Goal: Transaction & Acquisition: Purchase product/service

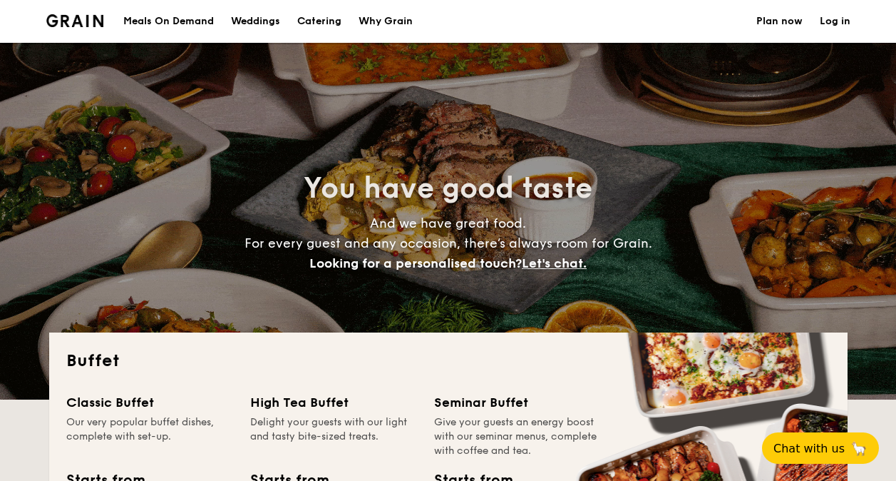
select select
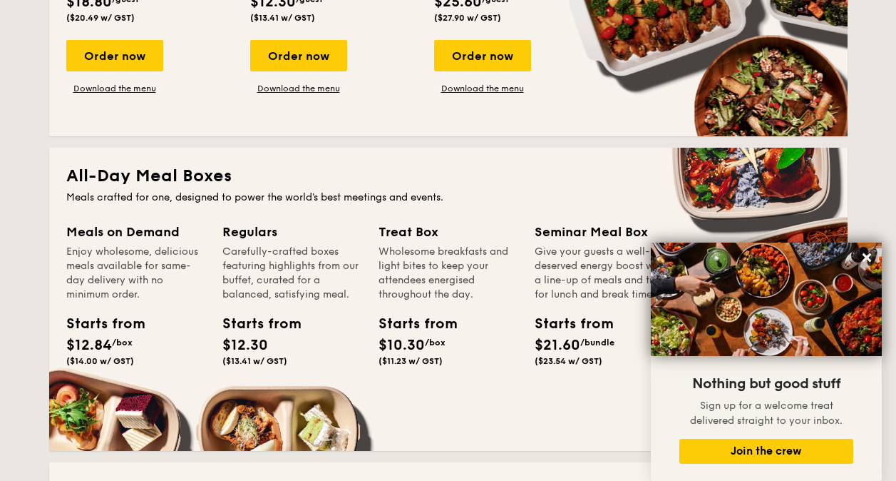
scroll to position [143, 0]
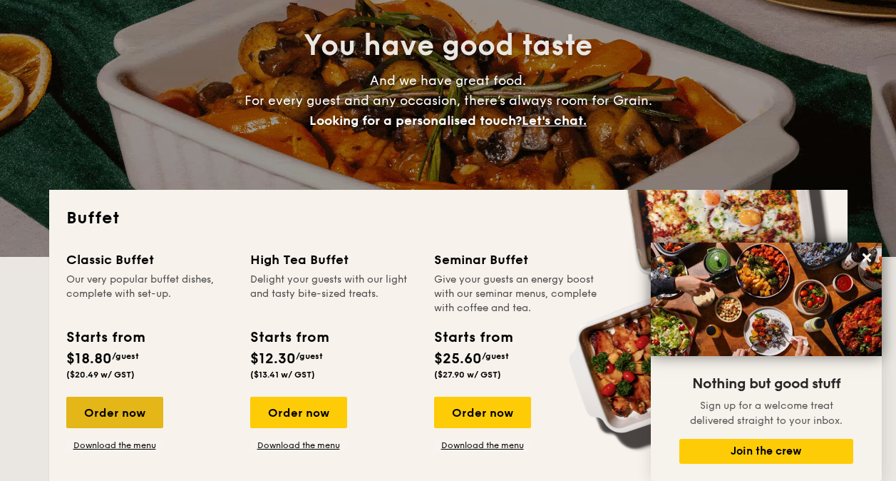
click at [148, 411] on div "Order now" at bounding box center [114, 411] width 97 height 31
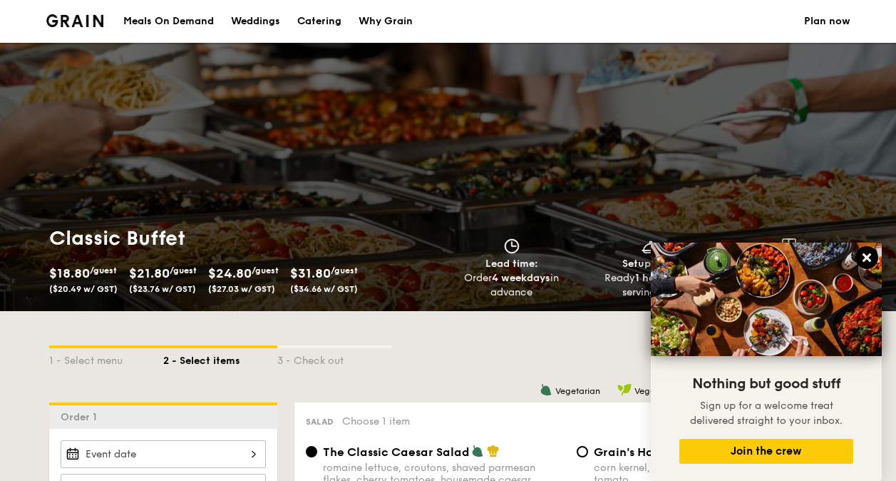
click at [866, 253] on icon at bounding box center [867, 257] width 13 height 13
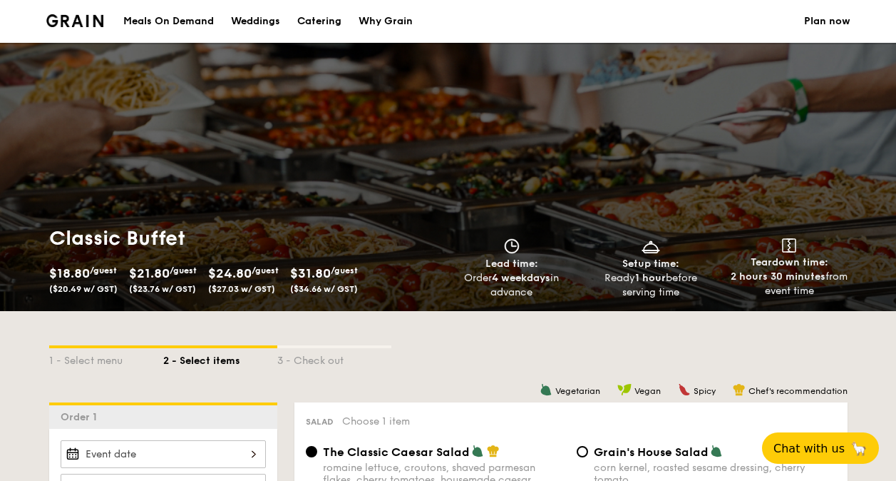
click at [308, 16] on div "Catering" at bounding box center [319, 21] width 44 height 43
select select
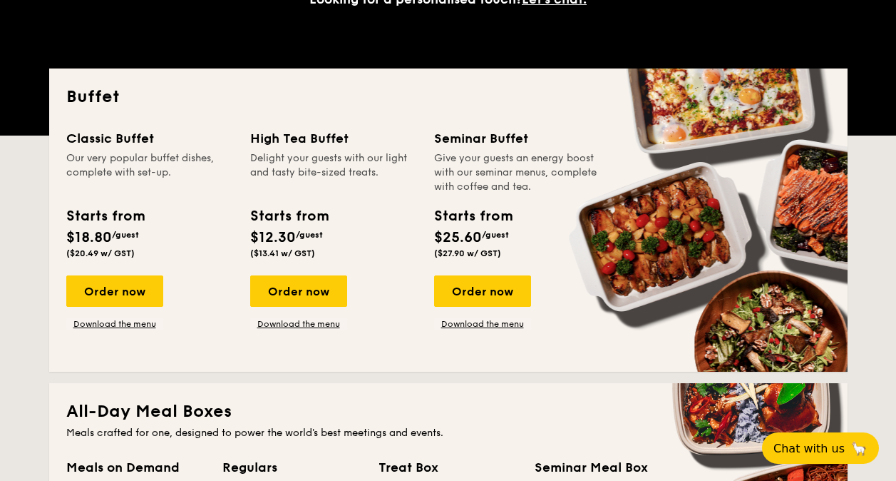
scroll to position [285, 0]
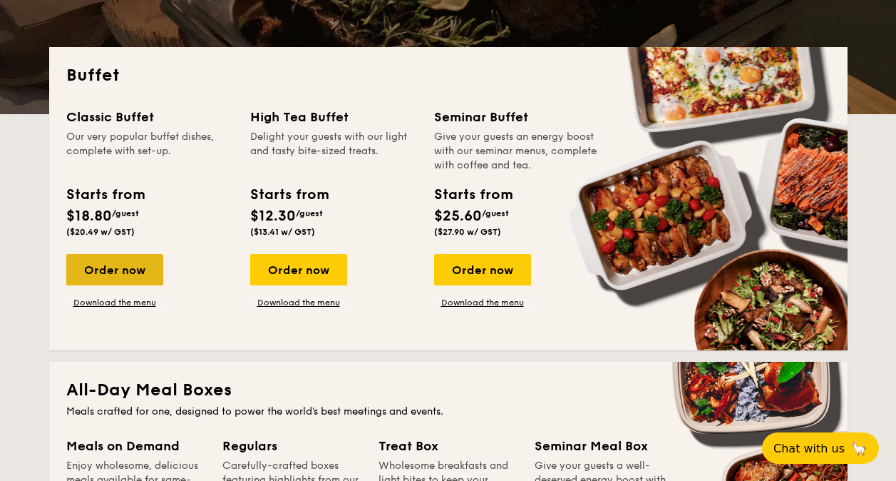
click at [108, 271] on div "Order now" at bounding box center [114, 269] width 97 height 31
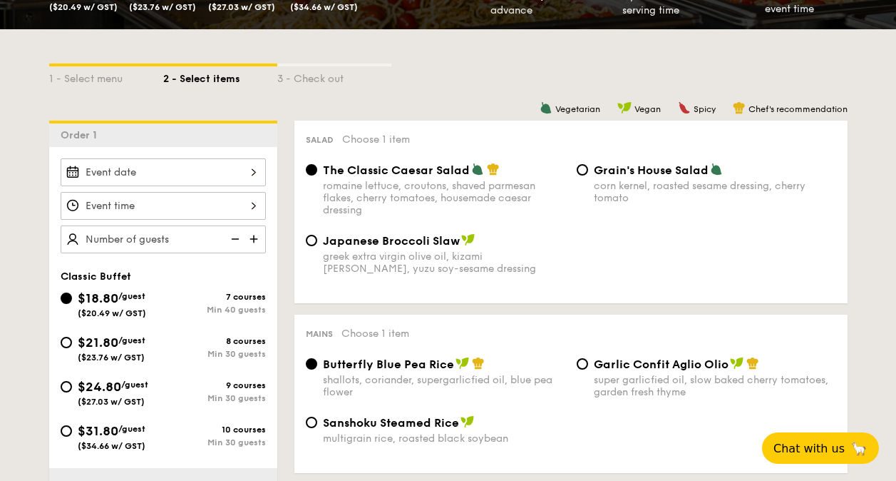
scroll to position [284, 0]
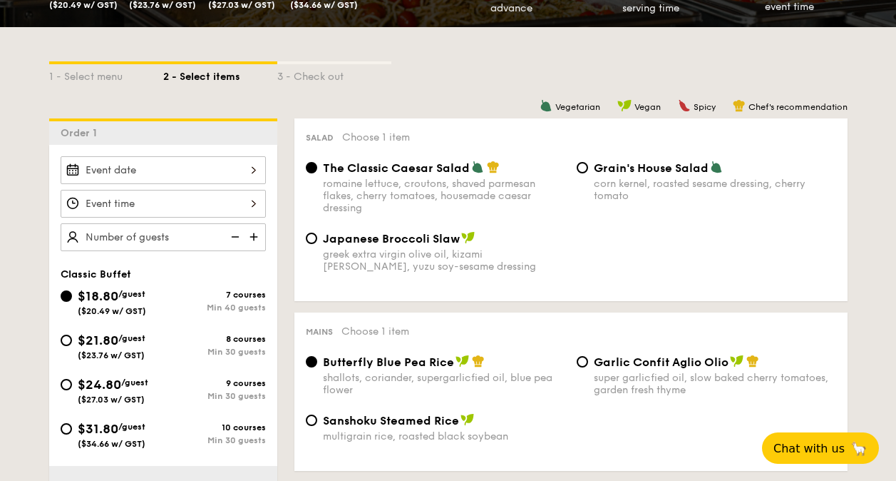
click at [256, 237] on img at bounding box center [255, 236] width 21 height 27
click at [237, 239] on img at bounding box center [233, 236] width 21 height 27
click at [110, 235] on input "40" at bounding box center [163, 237] width 205 height 28
type input "40 guests"
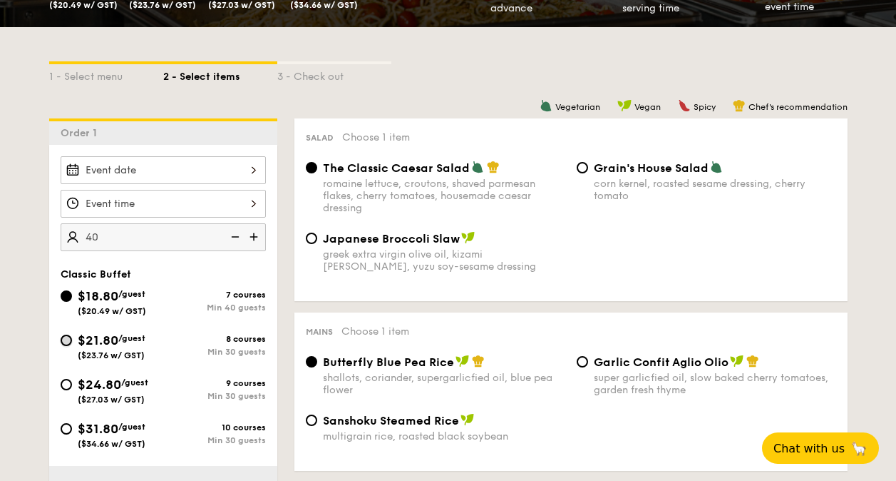
click at [68, 340] on input "$21.80 /guest ($23.76 w/ GST) 8 courses Min 30 guests" at bounding box center [66, 339] width 11 height 11
radio input "true"
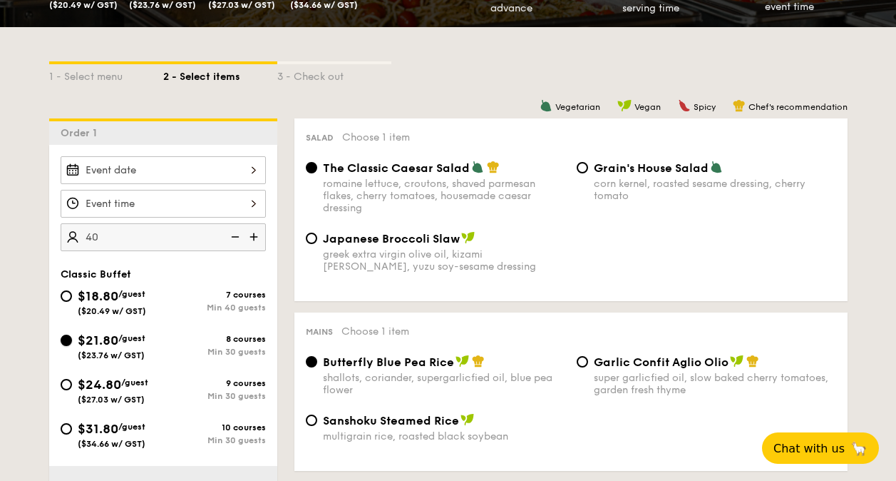
radio input "true"
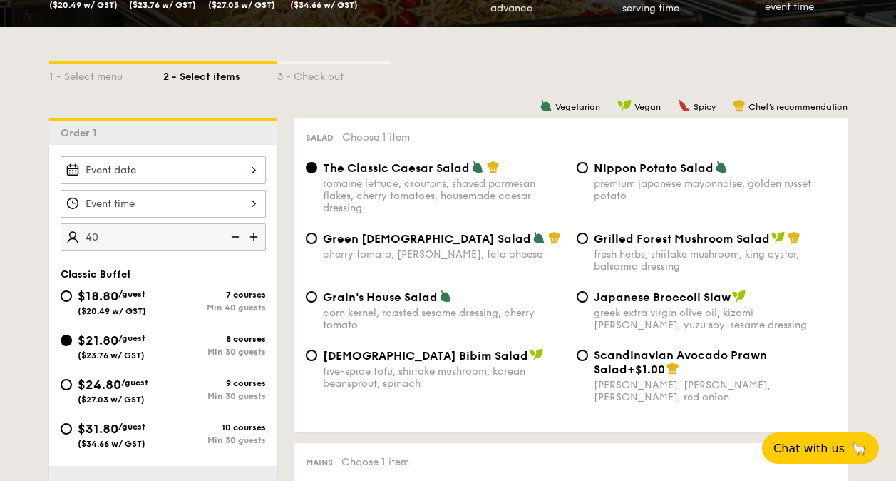
click at [230, 240] on img at bounding box center [233, 236] width 21 height 27
click at [232, 240] on img at bounding box center [233, 236] width 21 height 27
type input "25 guests"
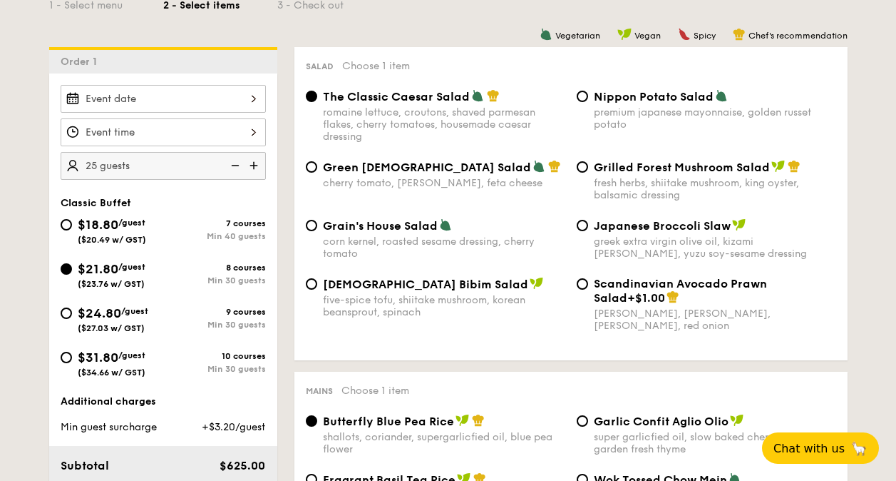
scroll to position [354, 0]
click at [114, 215] on div "$18.80 /guest ($20.49 w/ GST)" at bounding box center [112, 230] width 68 height 30
click at [72, 220] on input "$18.80 /guest ($20.49 w/ GST) 7 courses Min 40 guests" at bounding box center [66, 225] width 11 height 11
radio input "true"
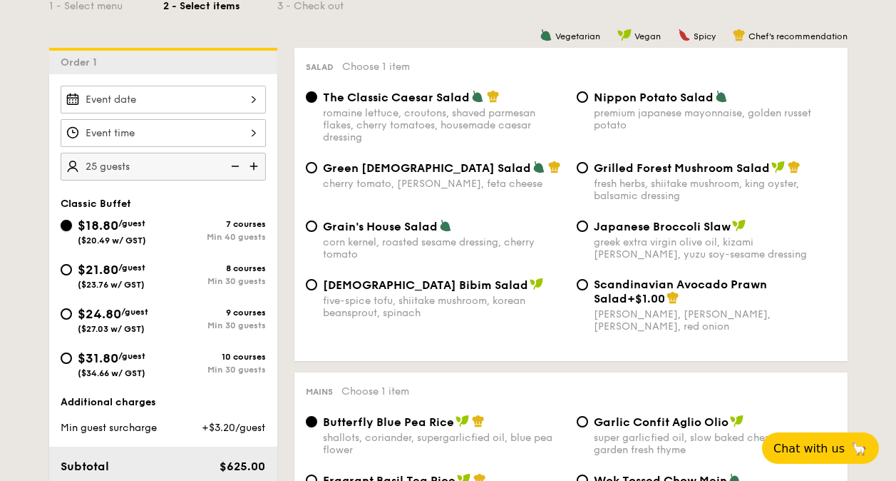
radio input "true"
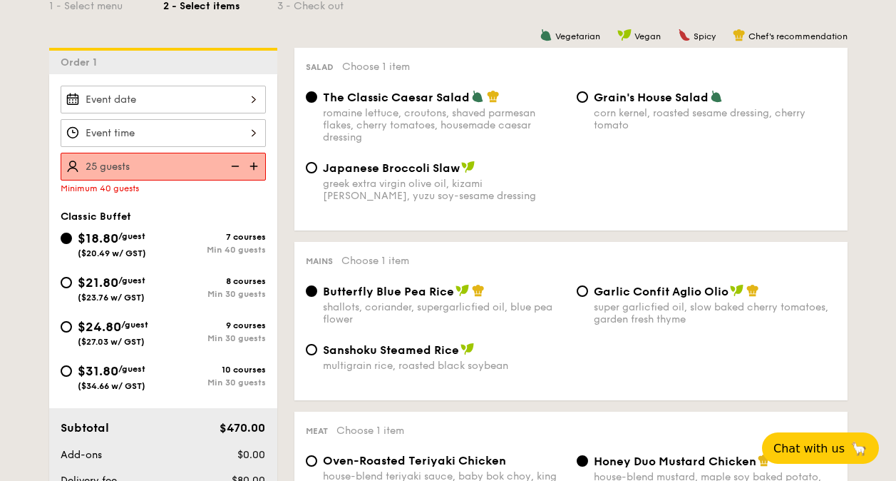
click at [239, 165] on img at bounding box center [233, 166] width 21 height 27
type input "40 guests"
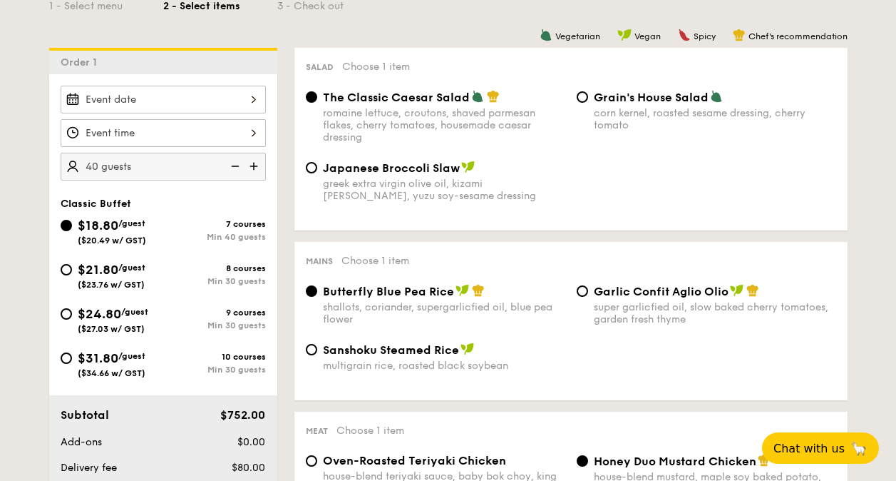
click at [230, 169] on img at bounding box center [233, 166] width 21 height 27
click at [235, 168] on img at bounding box center [233, 166] width 21 height 27
click at [237, 168] on img at bounding box center [233, 166] width 21 height 27
click at [113, 267] on span "$21.80" at bounding box center [98, 270] width 41 height 16
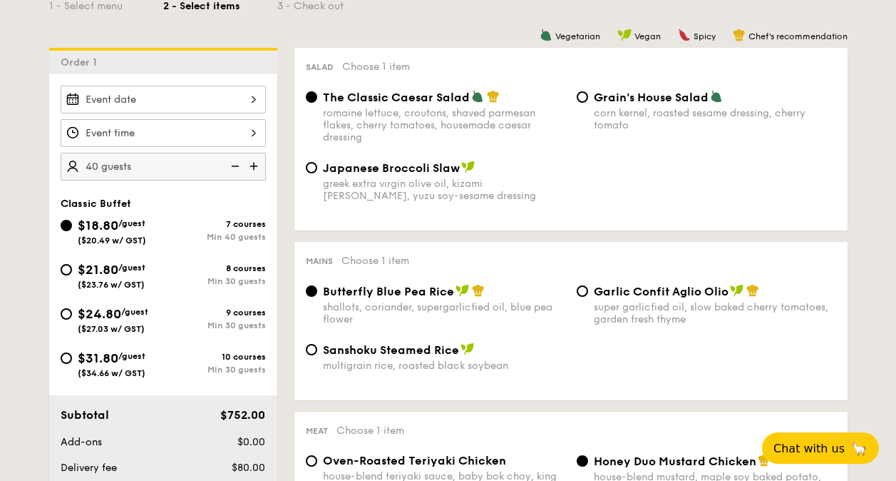
click at [72, 267] on input "$21.80 /guest ($23.76 w/ GST) 8 courses Min 30 guests" at bounding box center [66, 269] width 11 height 11
radio input "true"
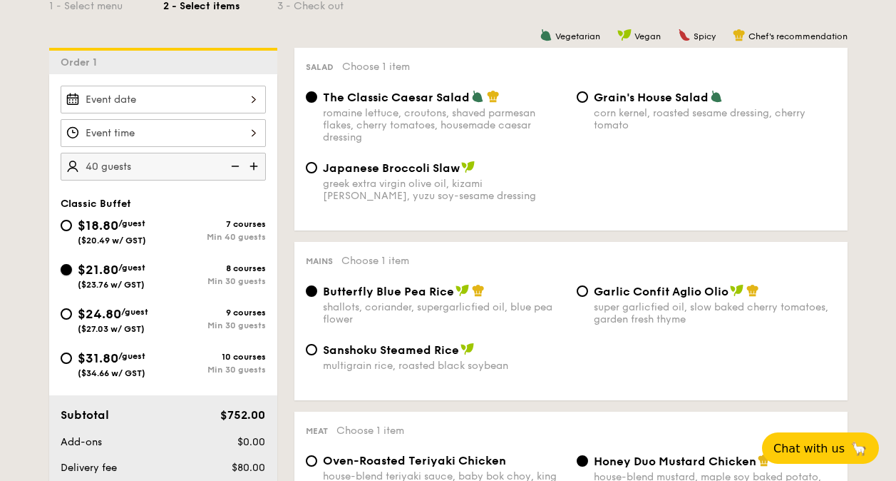
radio input "true"
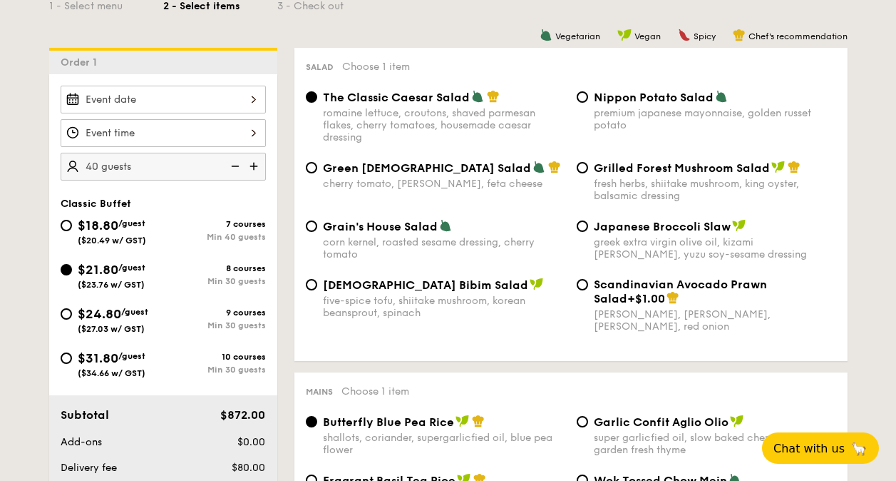
click at [238, 168] on img at bounding box center [233, 166] width 21 height 27
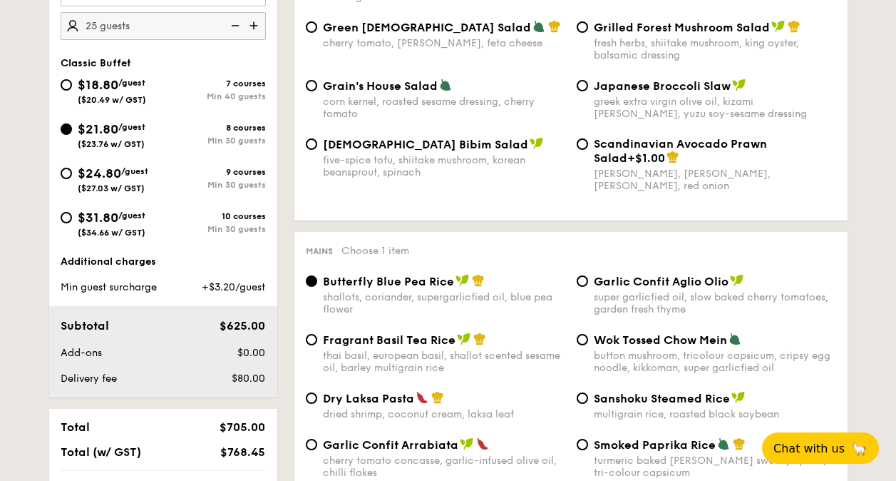
scroll to position [496, 0]
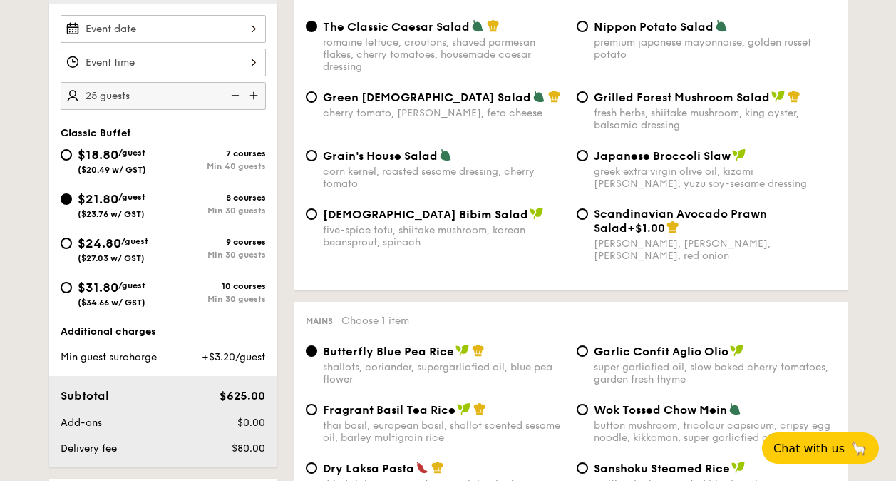
click at [252, 101] on img at bounding box center [255, 95] width 21 height 27
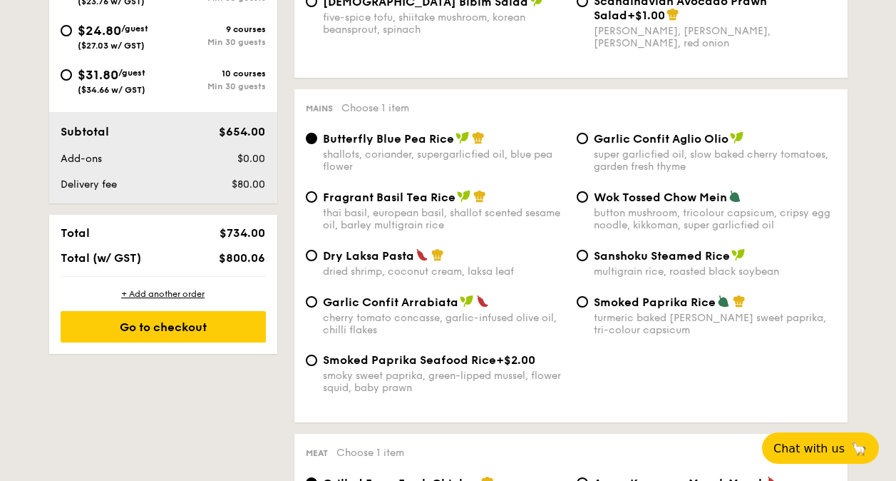
scroll to position [425, 0]
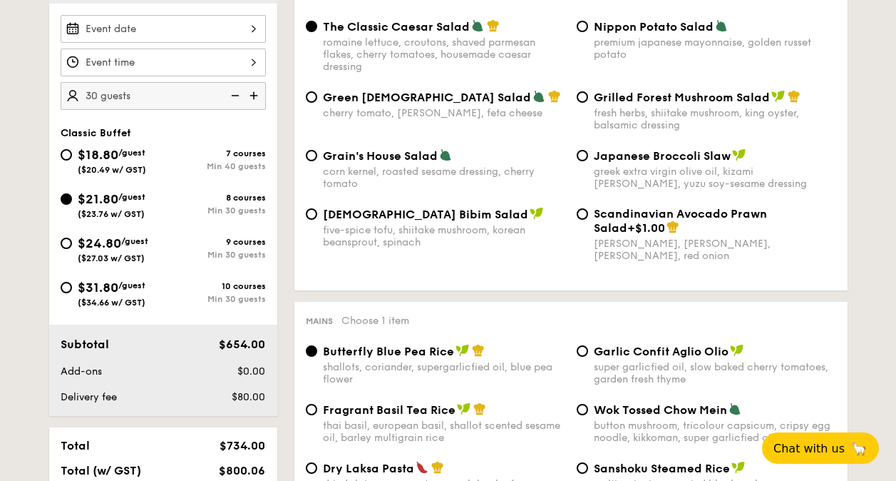
click at [237, 99] on img at bounding box center [233, 95] width 21 height 27
type input "25 guests"
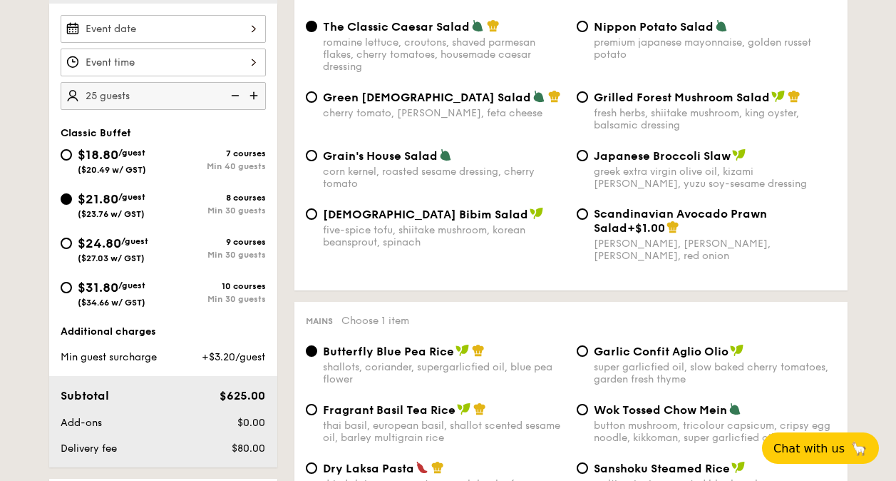
scroll to position [283, 0]
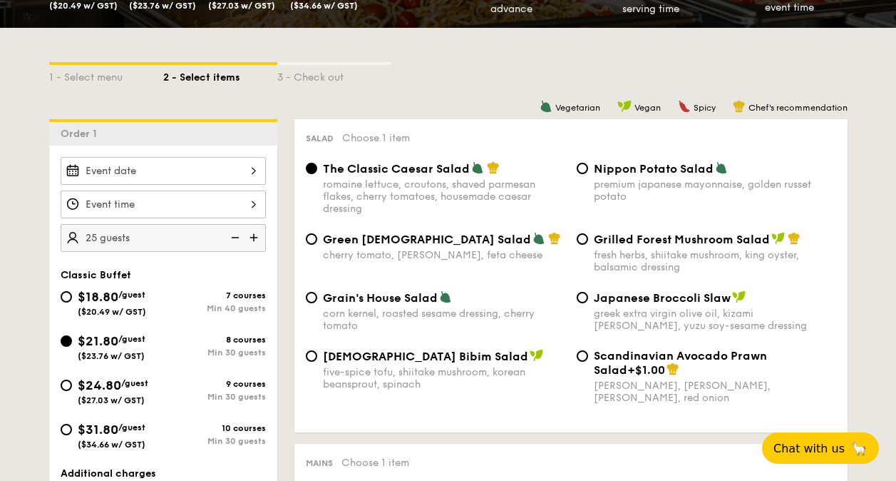
click at [197, 175] on input "Smoked Mesquite Whole Chicken brined in our in-house blend of herbs and spices,…" at bounding box center [163, 171] width 205 height 28
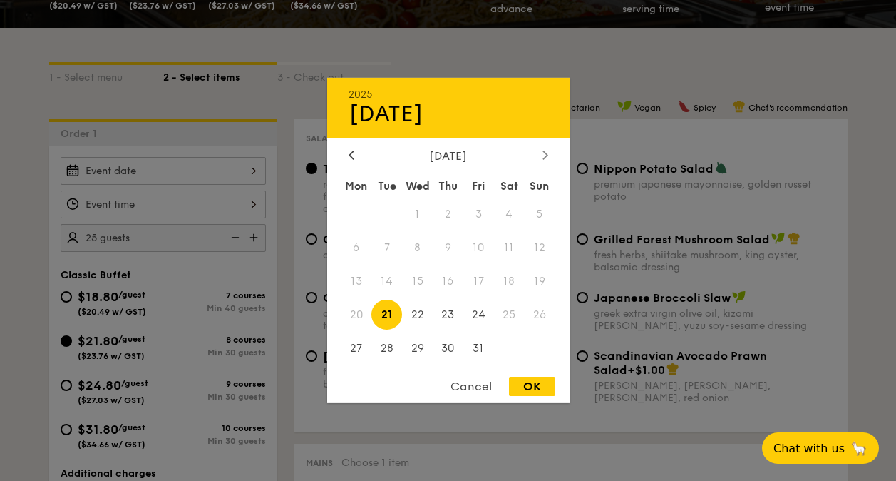
click at [547, 155] on icon at bounding box center [546, 154] width 6 height 9
click at [450, 345] on span "27" at bounding box center [448, 347] width 31 height 31
click at [536, 383] on div "OK" at bounding box center [532, 386] width 46 height 19
type input "Nov 27, 2025"
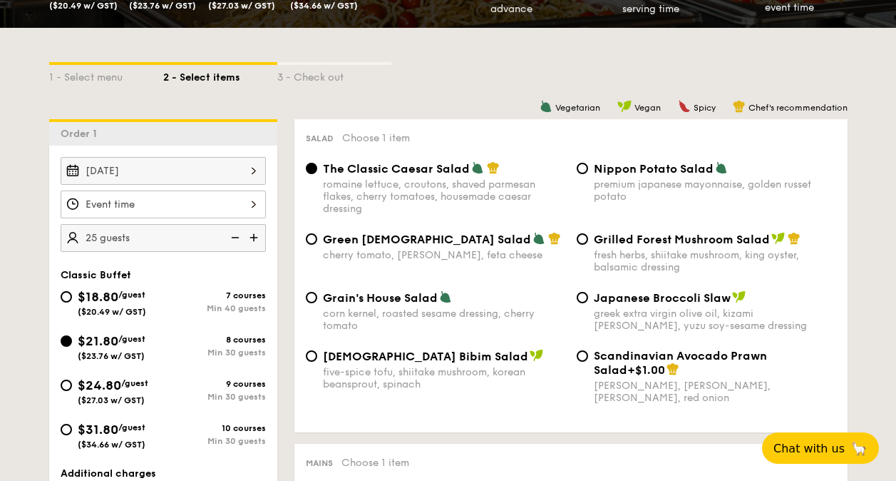
click at [252, 204] on input "Smoked Mesquite Whole Chicken brined in our in-house blend of herbs and spices,…" at bounding box center [163, 204] width 205 height 28
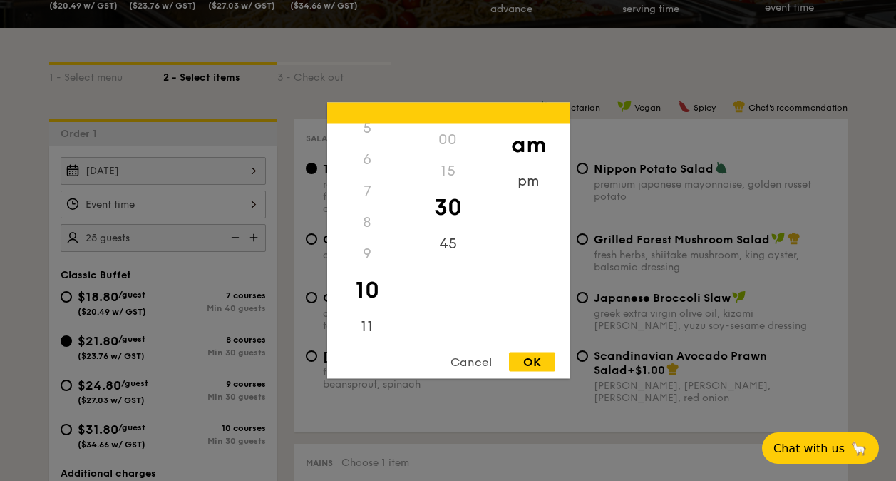
scroll to position [0, 0]
click at [378, 147] on div "12" at bounding box center [367, 139] width 81 height 31
click at [369, 142] on div "12" at bounding box center [367, 139] width 81 height 31
click at [519, 188] on div "pm" at bounding box center [528, 185] width 81 height 41
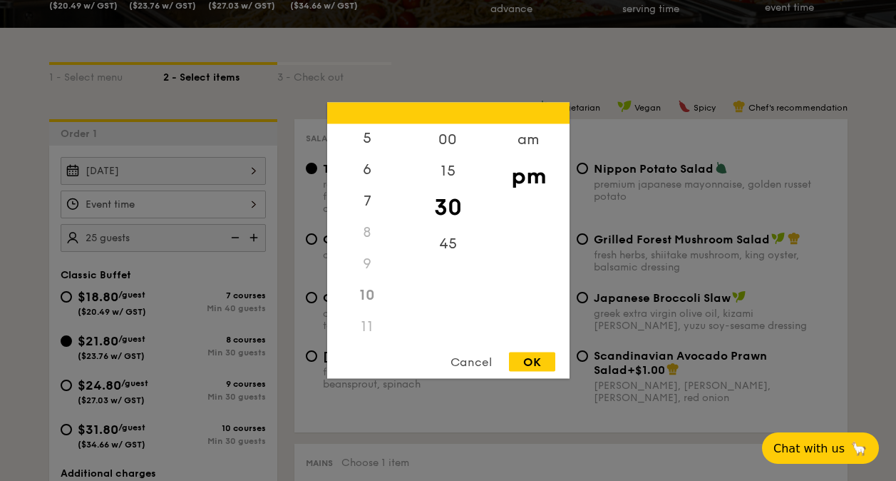
scroll to position [0, 0]
click at [376, 141] on div "12" at bounding box center [367, 144] width 81 height 41
click at [528, 360] on div "OK" at bounding box center [532, 361] width 46 height 19
type input "12:30PM"
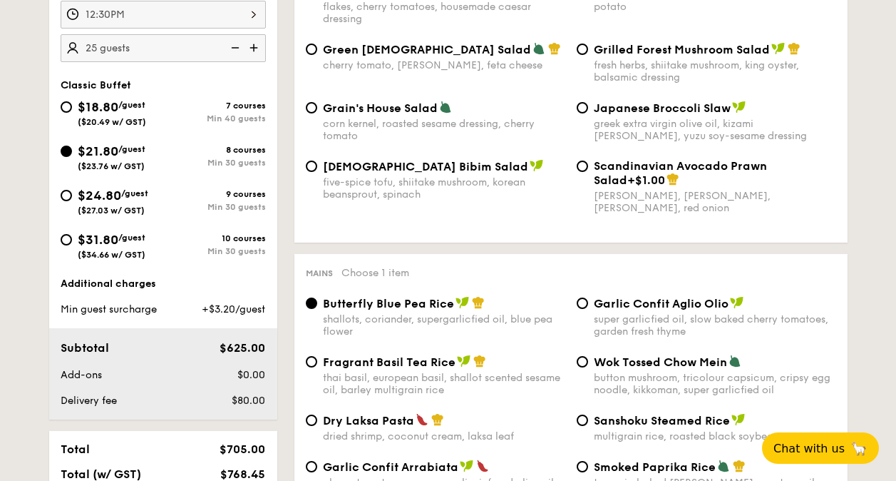
scroll to position [402, 0]
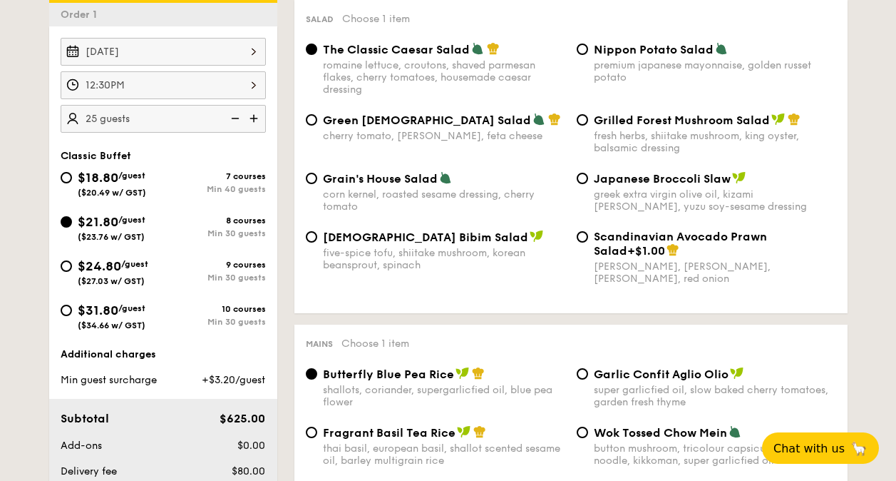
click at [255, 118] on img at bounding box center [255, 118] width 21 height 27
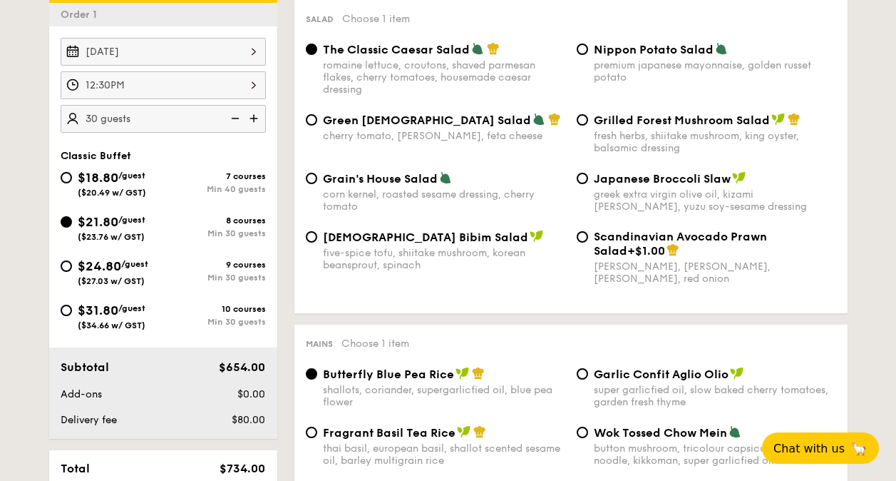
click at [239, 116] on img at bounding box center [233, 118] width 21 height 27
type input "25 guests"
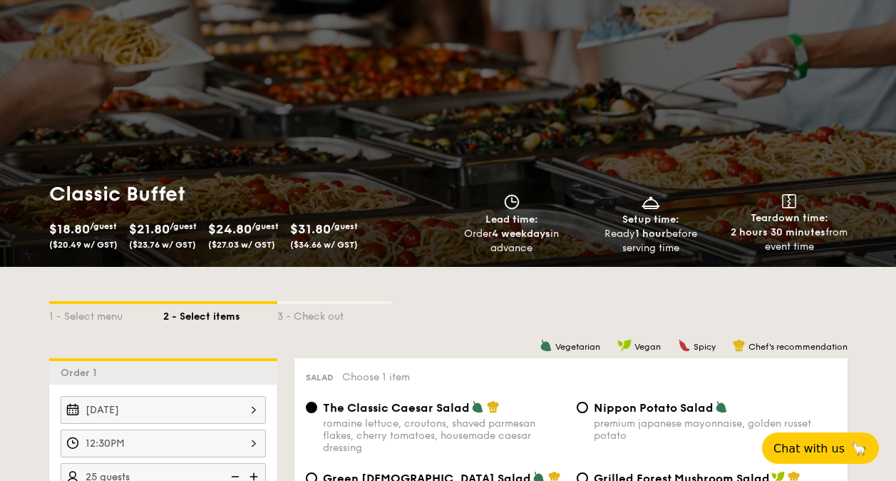
scroll to position [0, 0]
